Goal: Information Seeking & Learning: Check status

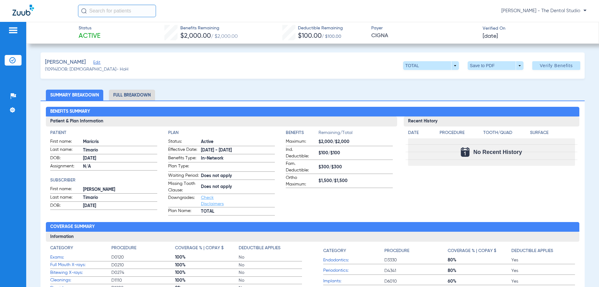
click at [94, 64] on span "Edit" at bounding box center [96, 63] width 6 height 6
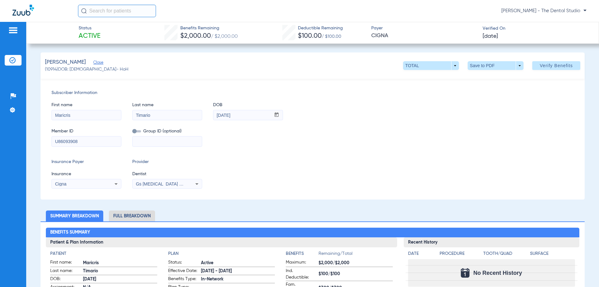
click at [179, 185] on span "Gs Prosthodontics Pllc 1972170603" at bounding box center [174, 183] width 76 height 5
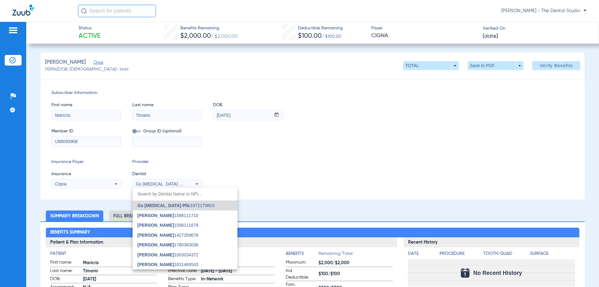
click at [320, 186] on div at bounding box center [299, 143] width 599 height 287
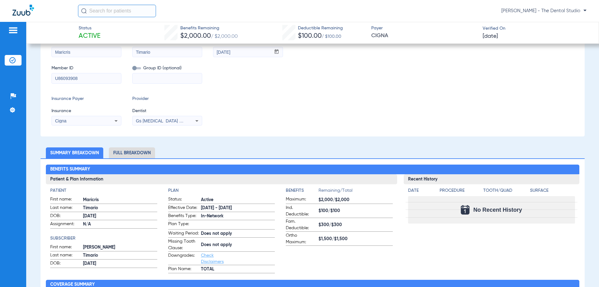
scroll to position [62, 0]
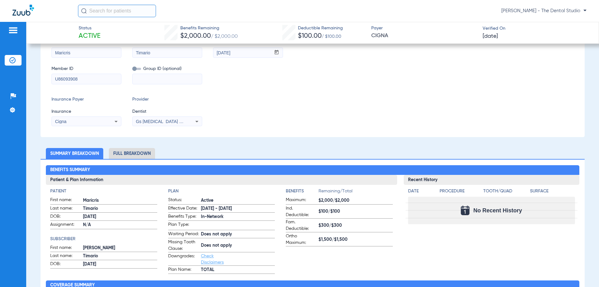
click at [165, 119] on span "Gs Prosthodontics Pllc 1972170603" at bounding box center [174, 121] width 76 height 5
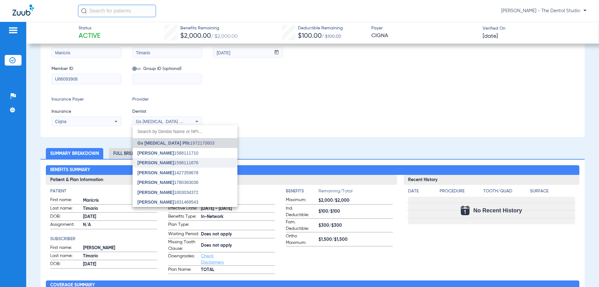
click at [157, 161] on span "Gabriel Sader" at bounding box center [155, 162] width 36 height 5
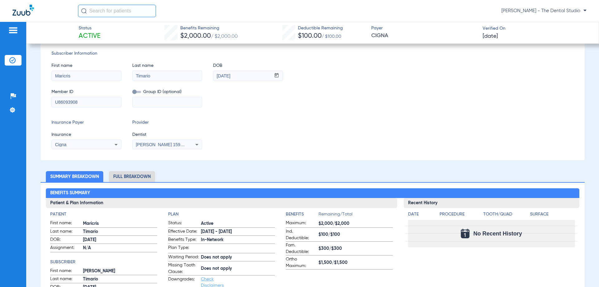
scroll to position [0, 0]
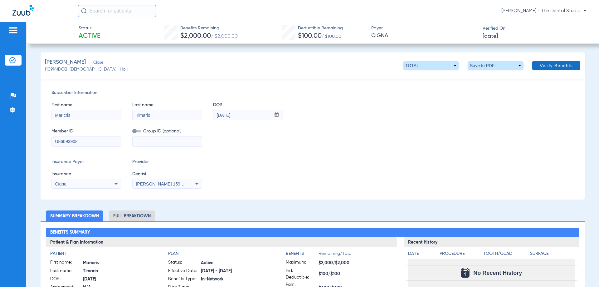
click at [543, 61] on span at bounding box center [556, 65] width 48 height 15
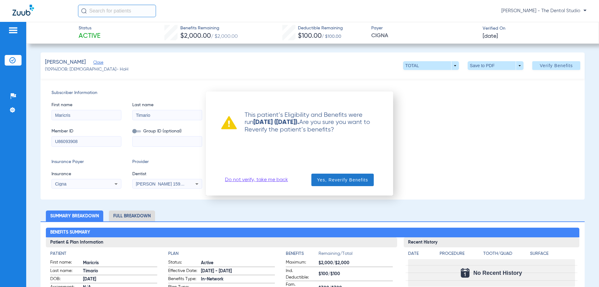
click at [315, 181] on span "button" at bounding box center [342, 179] width 62 height 15
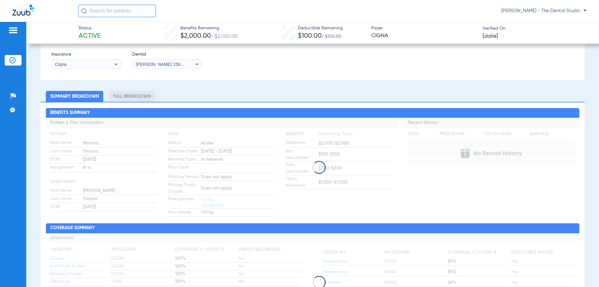
scroll to position [125, 0]
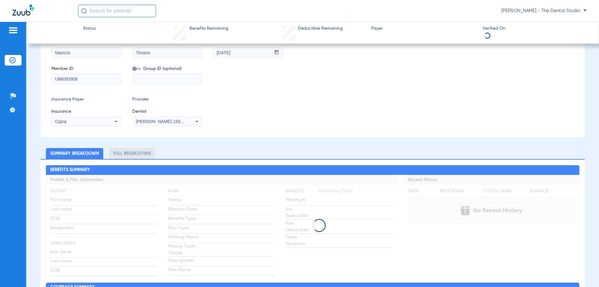
click at [293, 101] on div "Insurance Payer Insurance Cigna Provider Dentist Gabriel Sader 1598111676" at bounding box center [312, 111] width 522 height 30
click at [293, 102] on div "Insurance Payer Insurance Cigna Provider Dentist Gabriel Sader 1598111676" at bounding box center [312, 111] width 522 height 30
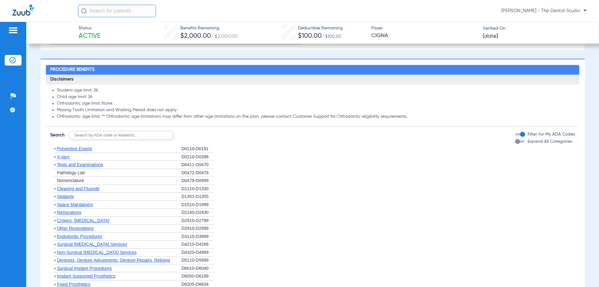
scroll to position [405, 0]
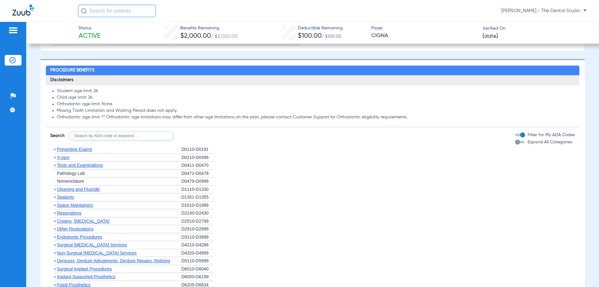
click at [97, 140] on input "text" at bounding box center [121, 135] width 105 height 9
type input "4341"
click button "Search" at bounding box center [196, 135] width 25 height 9
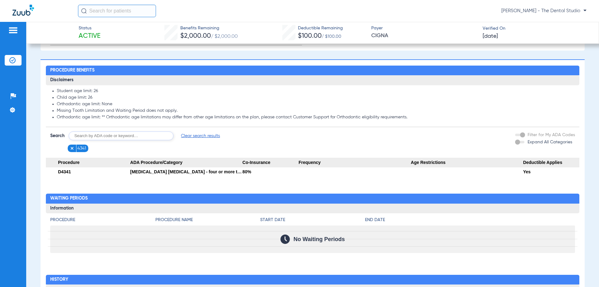
click at [143, 139] on input "text" at bounding box center [121, 135] width 105 height 9
type input "4355"
click button "Search" at bounding box center [196, 135] width 25 height 9
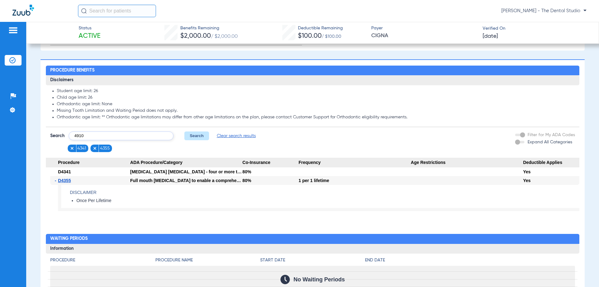
type input "4910"
click button "Search" at bounding box center [196, 135] width 25 height 9
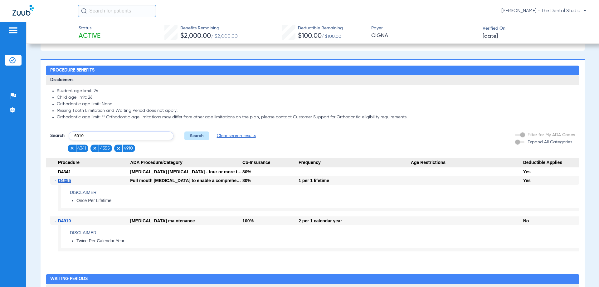
type input "6010"
click button "Search" at bounding box center [196, 135] width 25 height 9
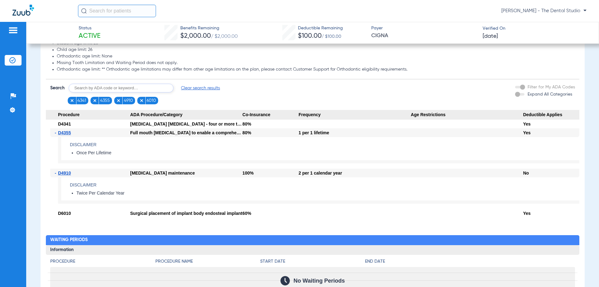
scroll to position [468, 0]
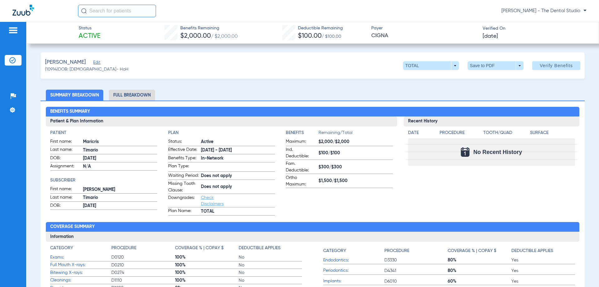
click at [101, 64] on div "Timario, Maricris Edit" at bounding box center [87, 62] width 84 height 8
click at [100, 63] on div "Timario, Maricris Edit" at bounding box center [87, 62] width 84 height 8
click at [97, 64] on span "Edit" at bounding box center [96, 63] width 6 height 6
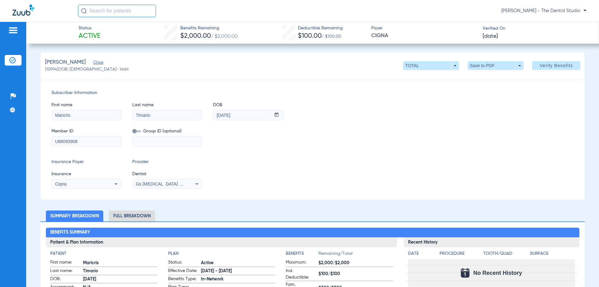
click at [97, 64] on span "Close" at bounding box center [96, 63] width 6 height 6
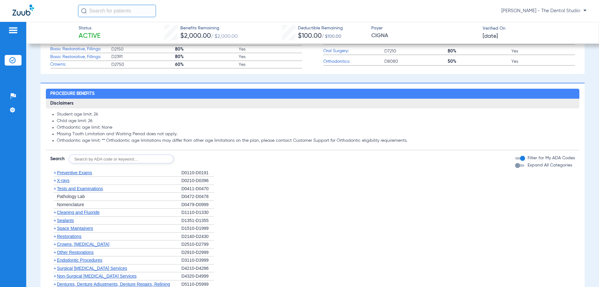
scroll to position [186, 0]
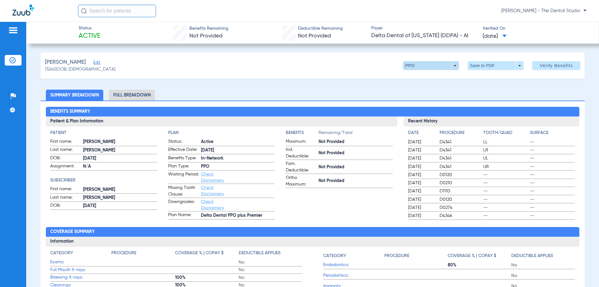
click at [449, 66] on span at bounding box center [431, 65] width 56 height 9
click at [342, 179] on div at bounding box center [299, 143] width 599 height 287
click at [431, 69] on span at bounding box center [430, 65] width 15 height 15
drag, startPoint x: 423, startPoint y: 88, endPoint x: 423, endPoint y: 82, distance: 5.9
click at [423, 88] on button "PPO" at bounding box center [417, 90] width 39 height 12
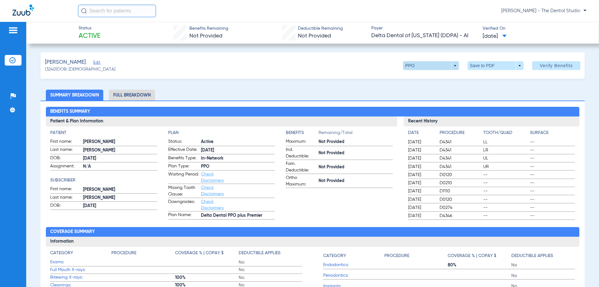
click at [423, 68] on span at bounding box center [430, 65] width 15 height 15
click at [410, 101] on span "Premier" at bounding box center [417, 103] width 29 height 4
click at [407, 66] on span at bounding box center [431, 65] width 56 height 9
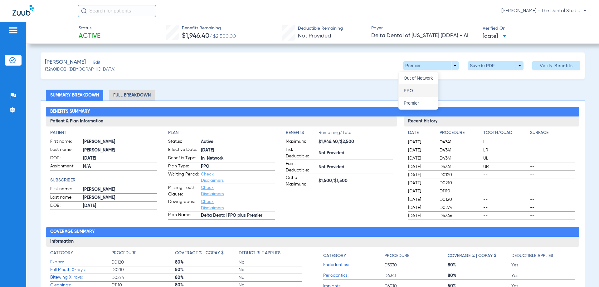
click at [403, 85] on button "PPO" at bounding box center [417, 90] width 39 height 12
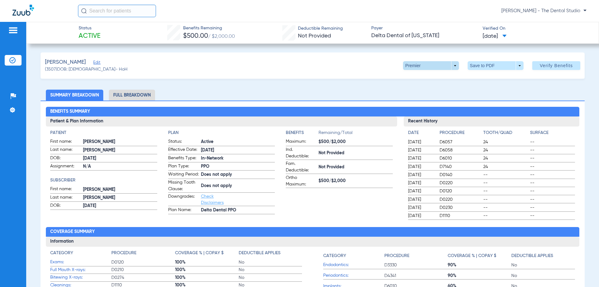
click at [449, 65] on span at bounding box center [431, 65] width 56 height 9
click at [413, 102] on span "Out of Network" at bounding box center [417, 103] width 29 height 4
click at [412, 67] on span at bounding box center [431, 65] width 56 height 9
click at [411, 91] on span "Premier" at bounding box center [417, 90] width 29 height 4
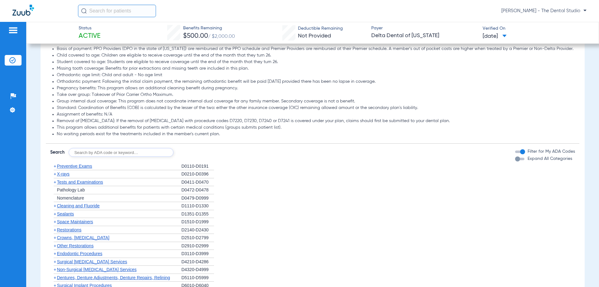
scroll to position [343, 0]
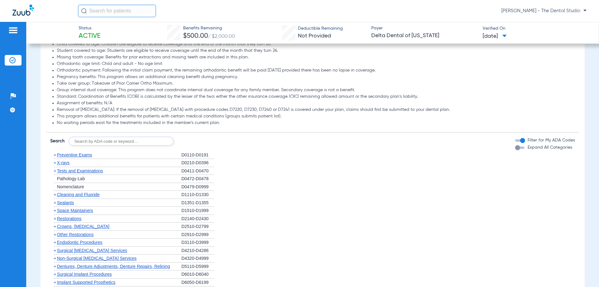
click at [125, 136] on form "Search Filter for My ADA Codes Expand All Categories" at bounding box center [312, 138] width 533 height 13
click at [124, 139] on input "text" at bounding box center [121, 141] width 105 height 9
type input "0120"
click button "Search" at bounding box center [196, 141] width 25 height 9
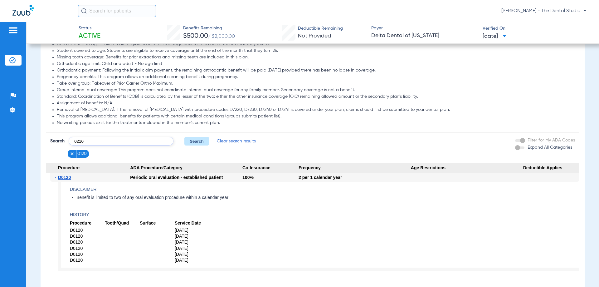
type input "0210"
click button "Search" at bounding box center [196, 141] width 25 height 9
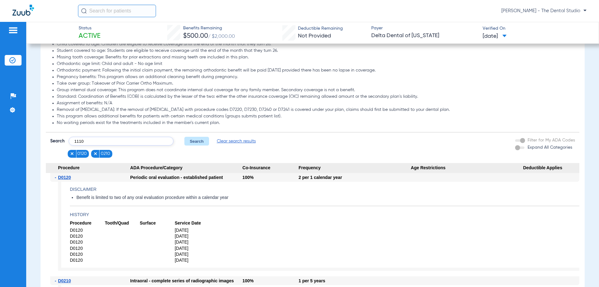
type input "1110"
click button "Search" at bounding box center [196, 141] width 25 height 9
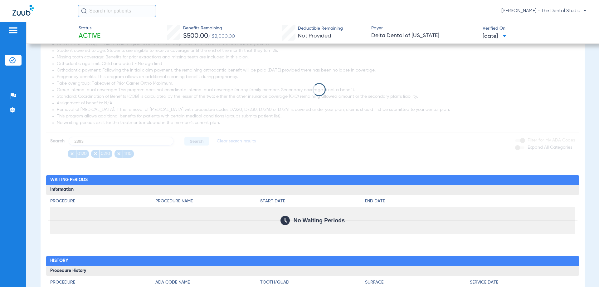
type input "2393"
click button "Search" at bounding box center [196, 141] width 25 height 9
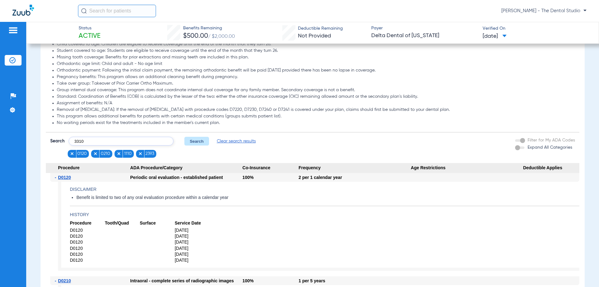
type input "3310"
click button "Search" at bounding box center [196, 141] width 25 height 9
type input "4341"
click button "Search" at bounding box center [196, 141] width 25 height 9
type input "7210"
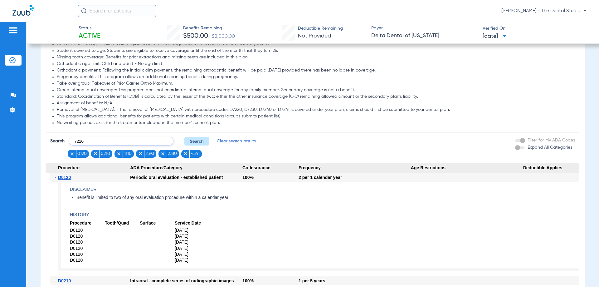
click button "Search" at bounding box center [196, 141] width 25 height 9
type input "2740"
click button "Search" at bounding box center [196, 141] width 25 height 9
type input "5110"
click button "Search" at bounding box center [196, 141] width 25 height 9
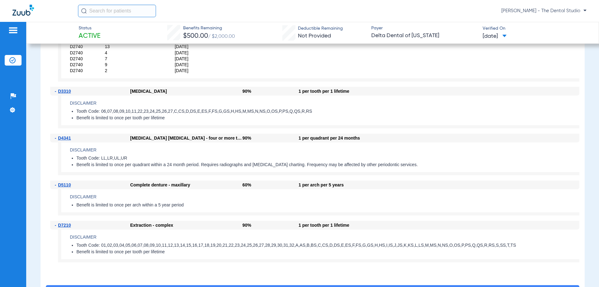
scroll to position [873, 0]
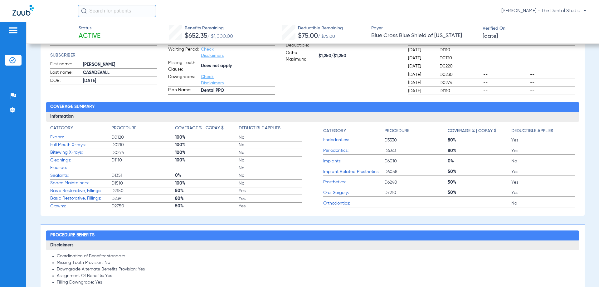
scroll to position [249, 0]
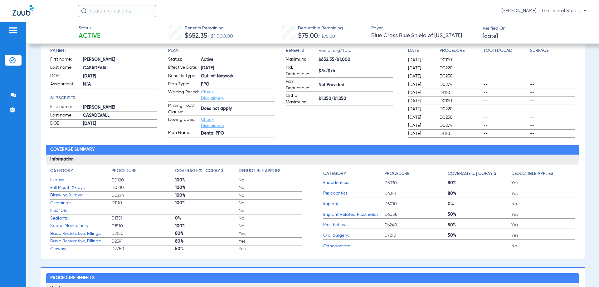
scroll to position [31, 0]
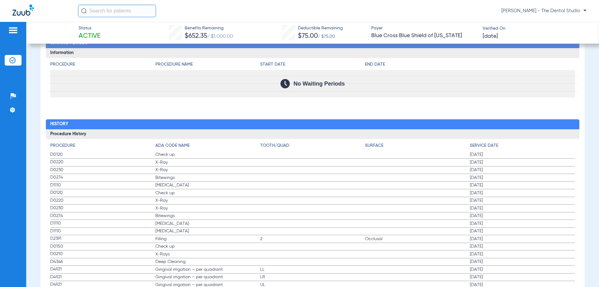
scroll to position [624, 0]
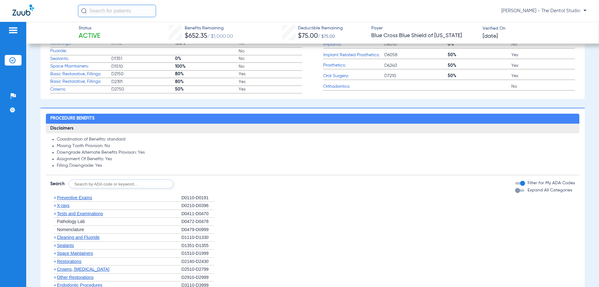
scroll to position [242, 0]
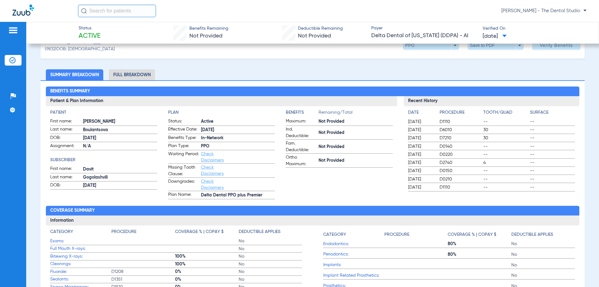
scroll to position [31, 0]
